Goal: Information Seeking & Learning: Learn about a topic

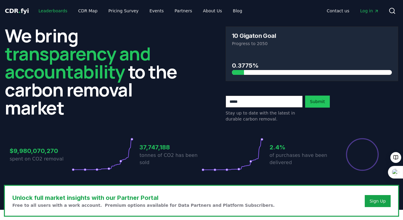
click at [45, 10] on link "Leaderboards" at bounding box center [53, 10] width 39 height 11
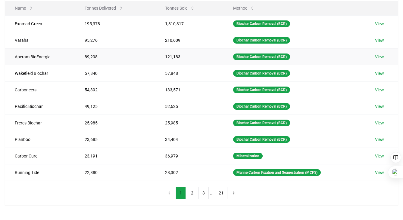
scroll to position [82, 0]
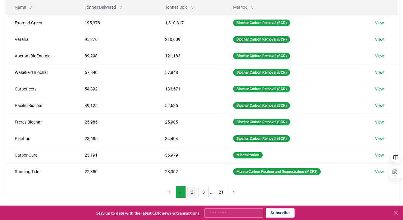
click at [190, 193] on button "2" at bounding box center [192, 192] width 10 height 12
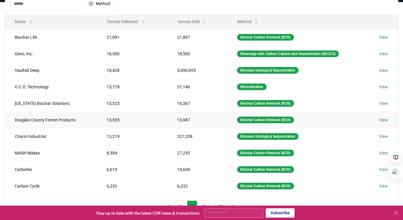
scroll to position [66, 0]
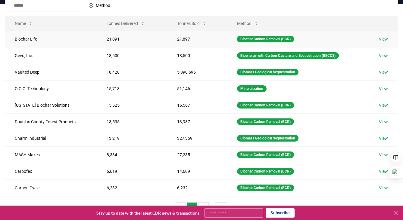
click at [114, 39] on td "21,091" at bounding box center [132, 39] width 70 height 17
click at [387, 41] on link "View" at bounding box center [383, 39] width 9 height 6
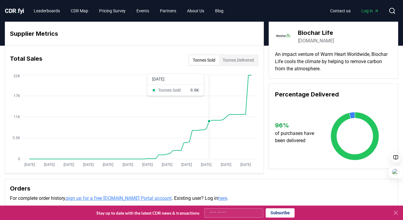
click at [226, 113] on icon "[DATE] [DATE] [DATE] [DATE] [DATE] [DATE] [DATE] [DATE] [DATE] [DATE] [DATE] [D…" at bounding box center [132, 121] width 254 height 96
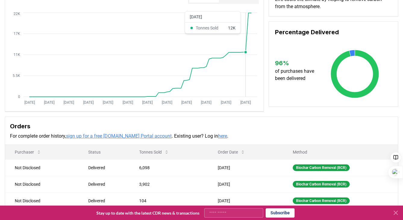
scroll to position [53, 0]
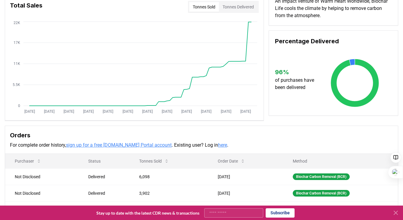
click at [244, 11] on button "Tonnes Delivered" at bounding box center [238, 7] width 39 height 10
click at [204, 5] on button "Tonnes Sold" at bounding box center [204, 7] width 30 height 10
click at [201, 7] on button "Tonnes Sold" at bounding box center [204, 7] width 30 height 10
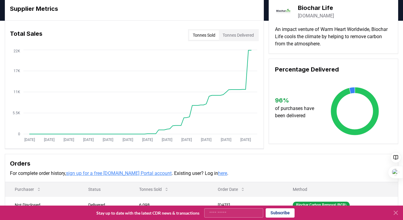
scroll to position [0, 0]
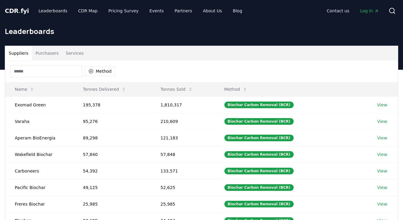
scroll to position [66, 0]
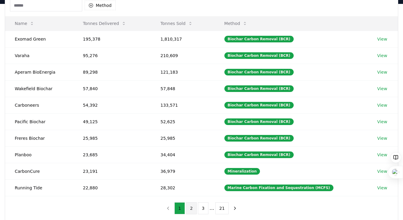
click at [190, 207] on button "2" at bounding box center [191, 209] width 11 height 12
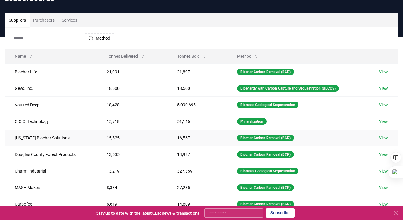
scroll to position [0, 0]
